Goal: Task Accomplishment & Management: Complete application form

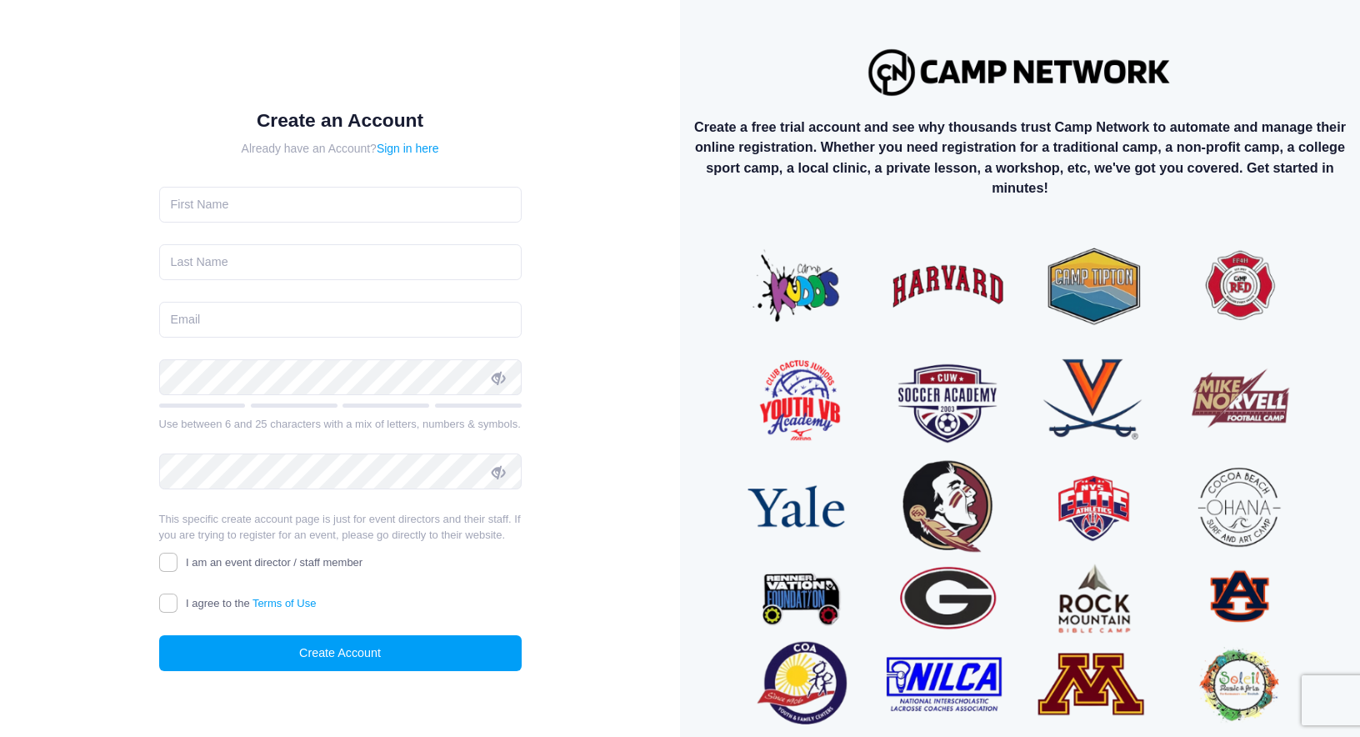
click at [180, 563] on label "I am an event director / staff member" at bounding box center [261, 562] width 204 height 17
click at [178, 563] on input "I am an event director / staff member" at bounding box center [168, 561] width 19 height 19
click at [174, 562] on input "I am an event director / staff member" at bounding box center [168, 561] width 19 height 19
checkbox input "false"
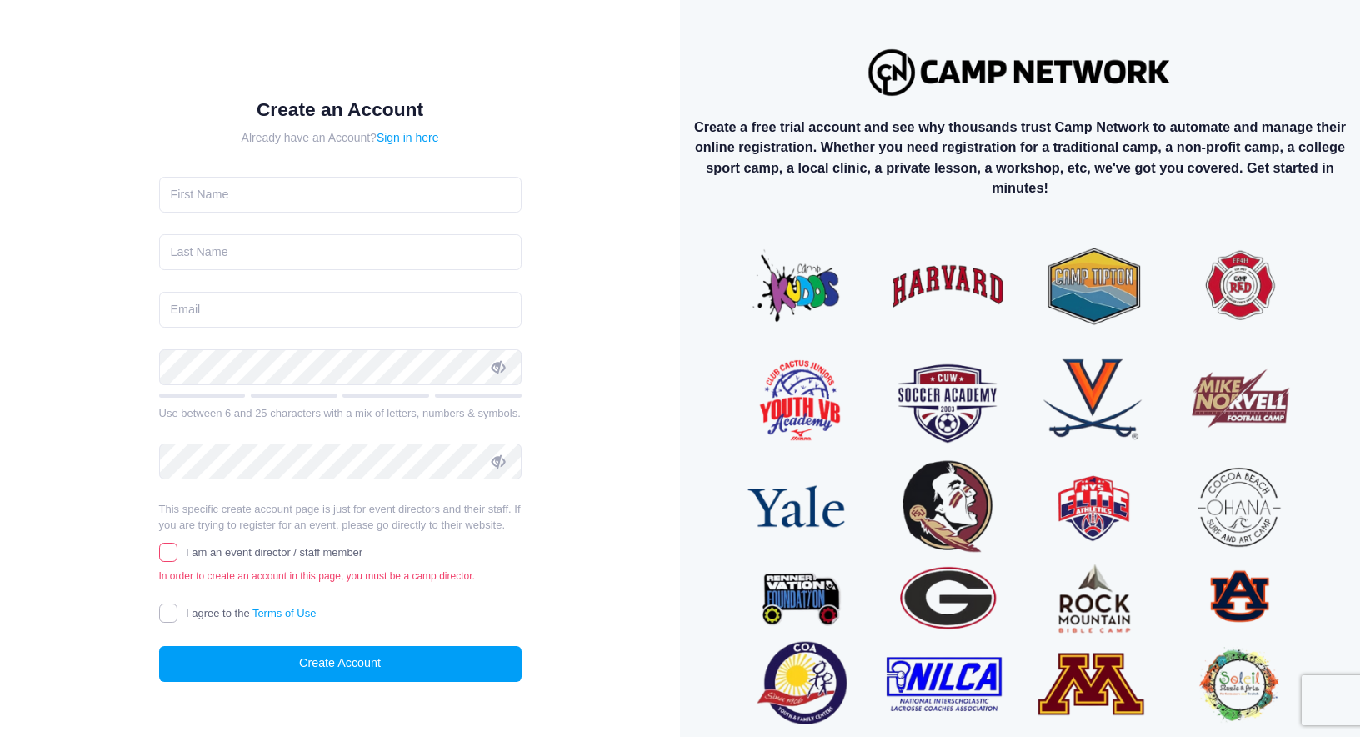
click at [168, 610] on input "I agree to the Terms of Use" at bounding box center [168, 612] width 19 height 19
checkbox input "true"
click at [172, 556] on input "I am an event director / staff member" at bounding box center [168, 551] width 19 height 19
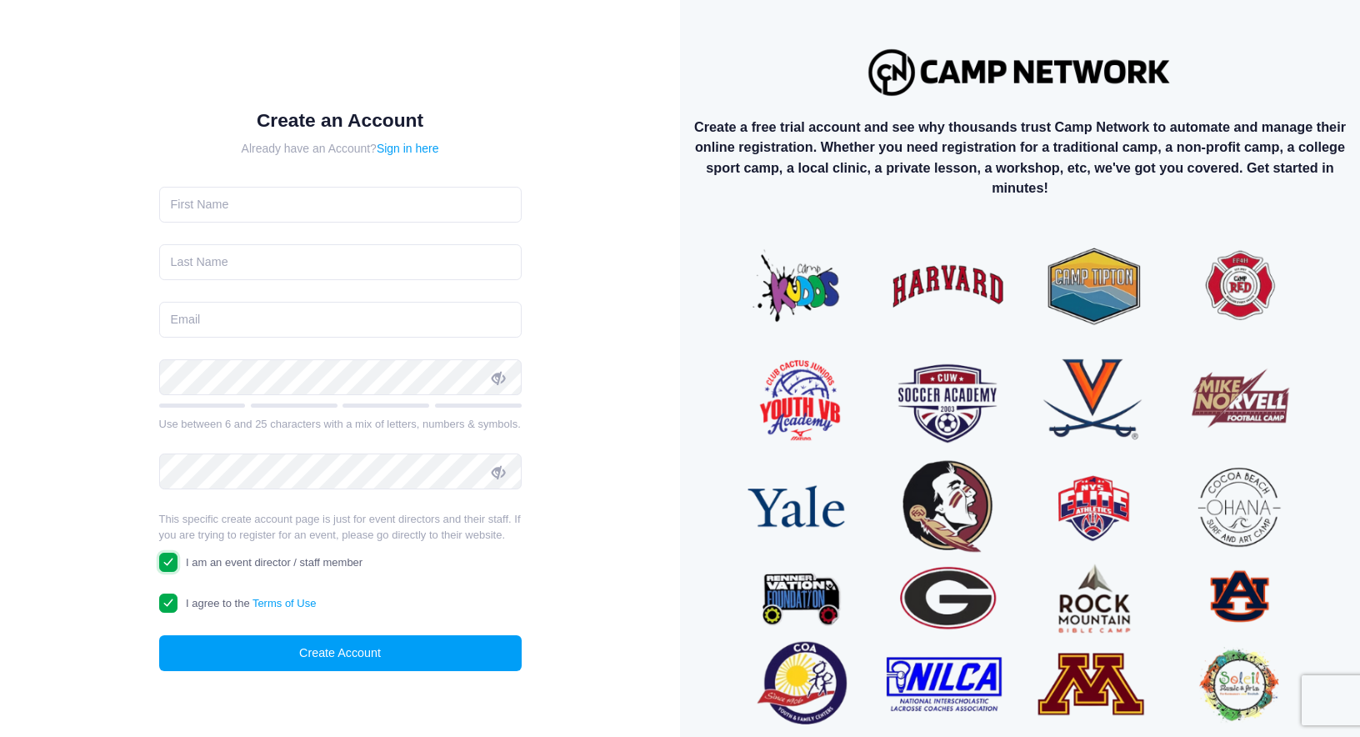
click at [172, 560] on input "I am an event director / staff member" at bounding box center [168, 561] width 19 height 19
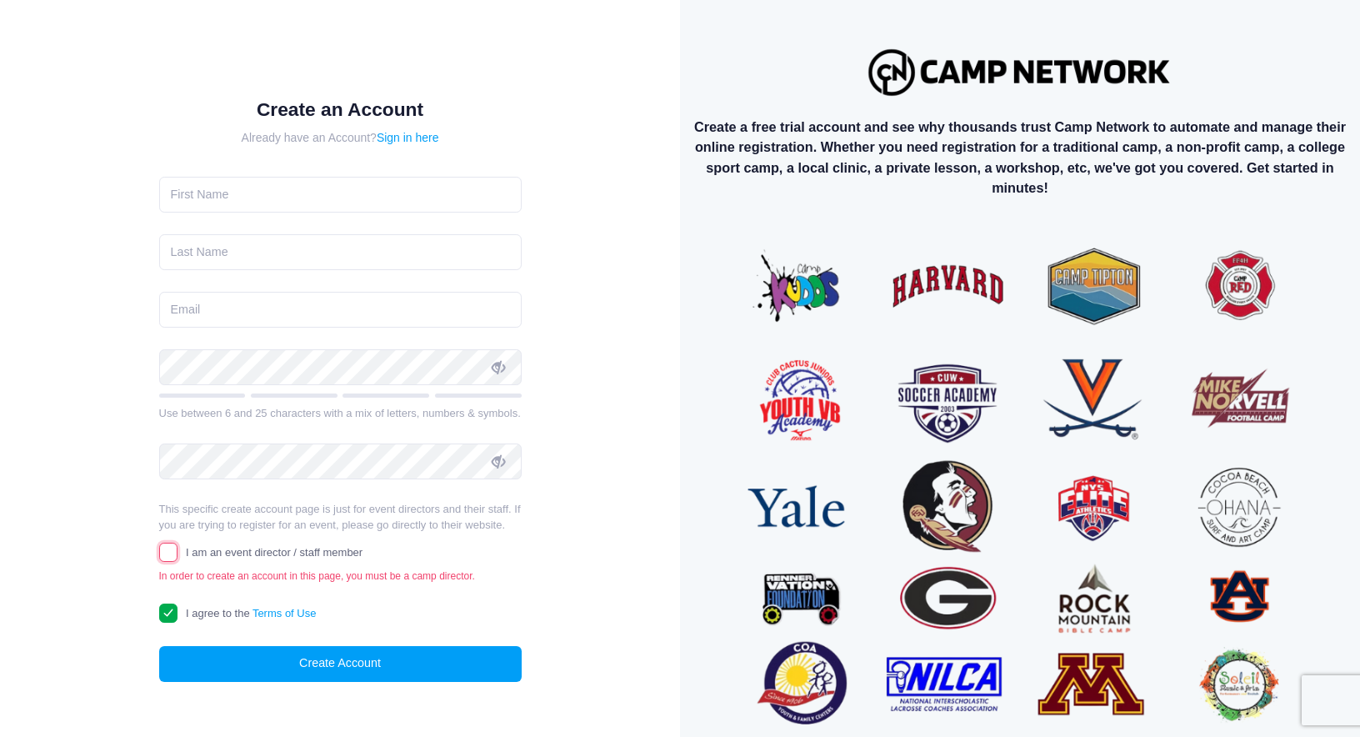
click at [172, 559] on input "I am an event director / staff member" at bounding box center [168, 551] width 19 height 19
checkbox input "true"
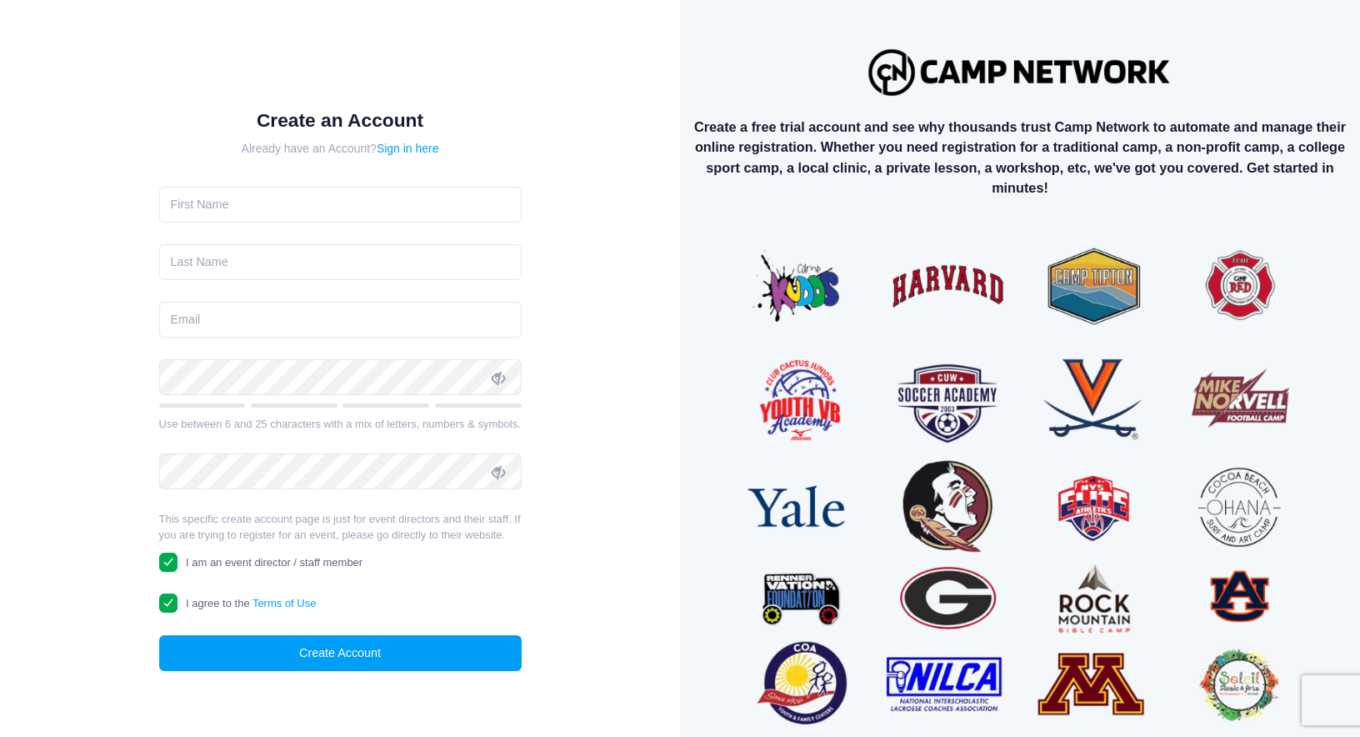
click at [807, 472] on img at bounding box center [1019, 486] width 555 height 555
